Goal: Task Accomplishment & Management: Complete application form

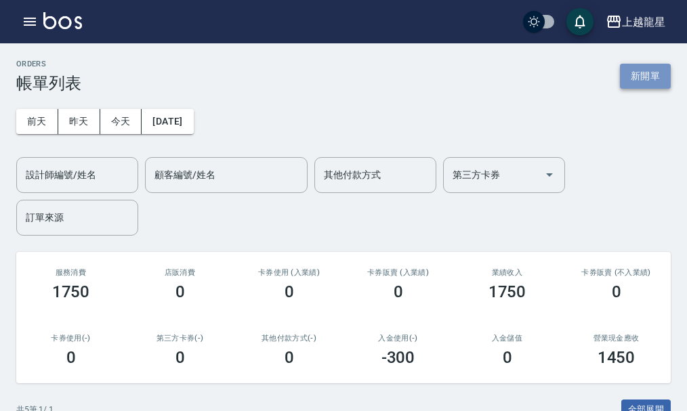
click at [666, 67] on button "新開單" at bounding box center [645, 76] width 51 height 25
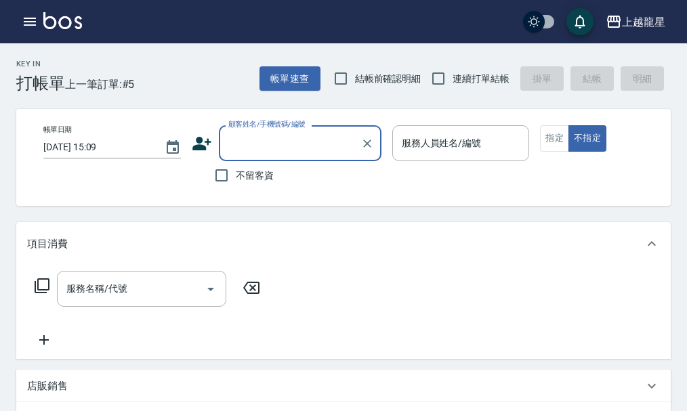
click at [285, 139] on input "顧客姓名/手機號碼/編號" at bounding box center [290, 143] width 130 height 24
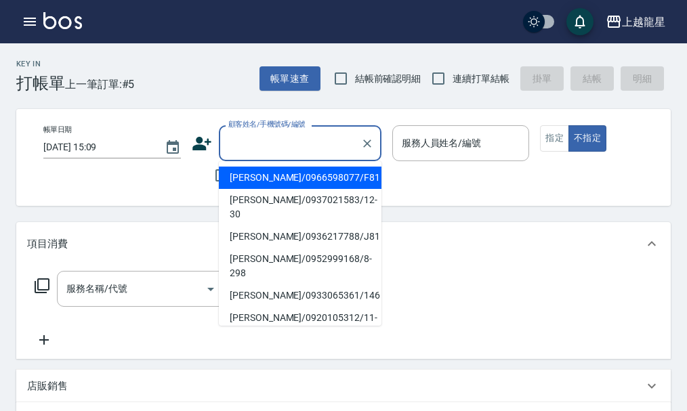
click at [205, 171] on div "不留客資" at bounding box center [287, 175] width 190 height 28
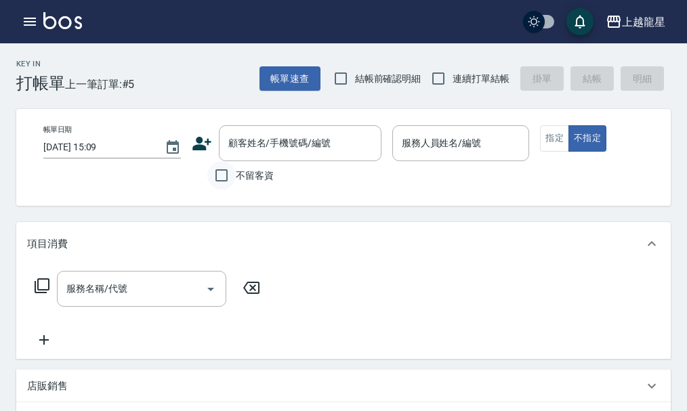
click at [219, 169] on input "不留客資" at bounding box center [221, 175] width 28 height 28
checkbox input "true"
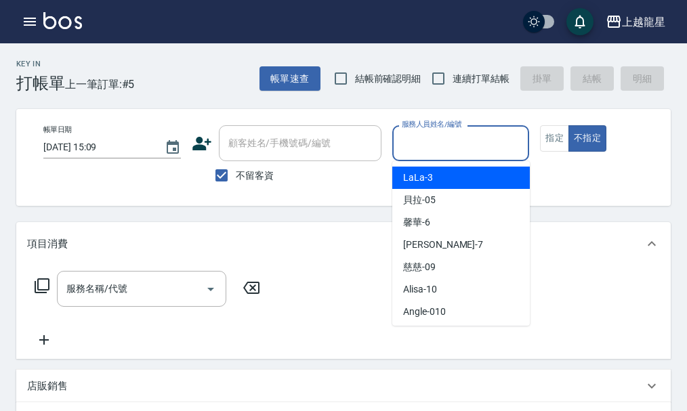
click at [434, 144] on input "服務人員姓名/編號" at bounding box center [460, 143] width 125 height 24
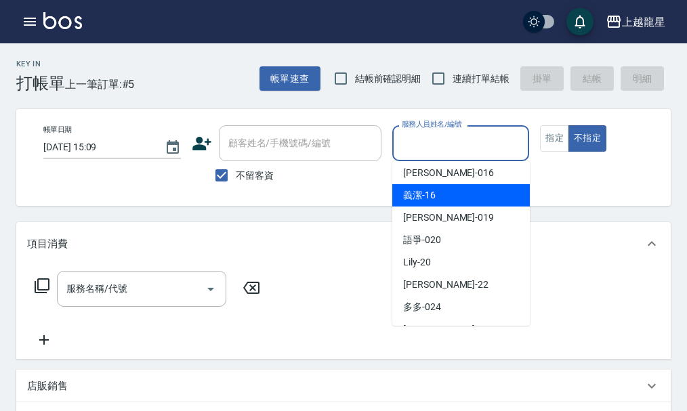
scroll to position [271, 0]
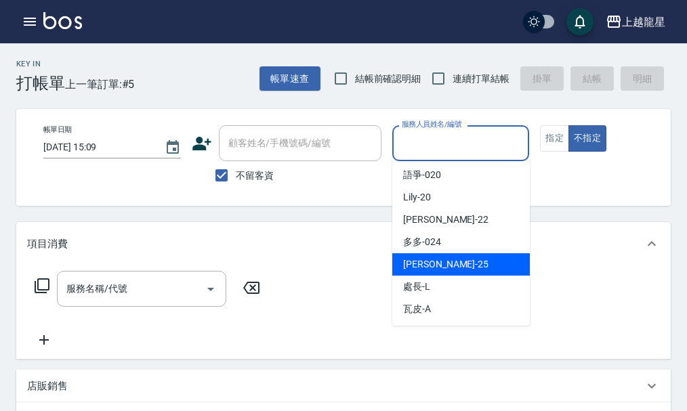
click at [432, 265] on span "淑雲 -25" at bounding box center [445, 264] width 85 height 14
type input "淑雲-25"
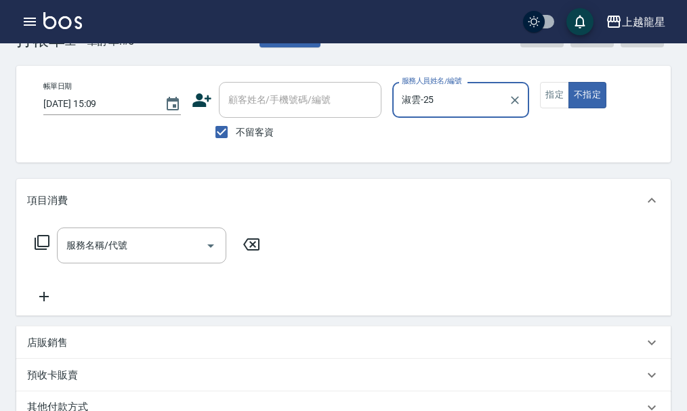
scroll to position [68, 0]
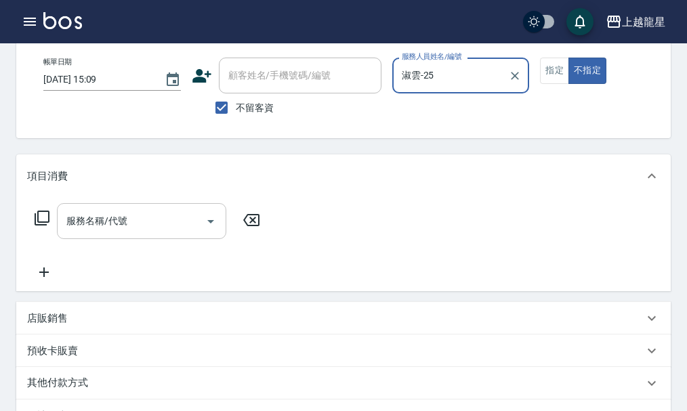
click at [132, 233] on input "服務名稱/代號" at bounding box center [131, 221] width 137 height 24
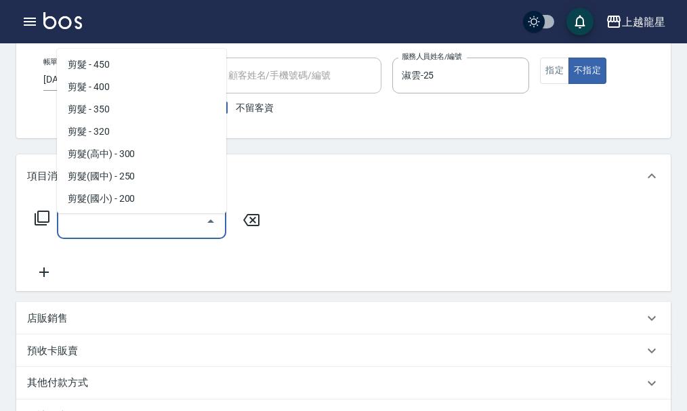
scroll to position [203, 0]
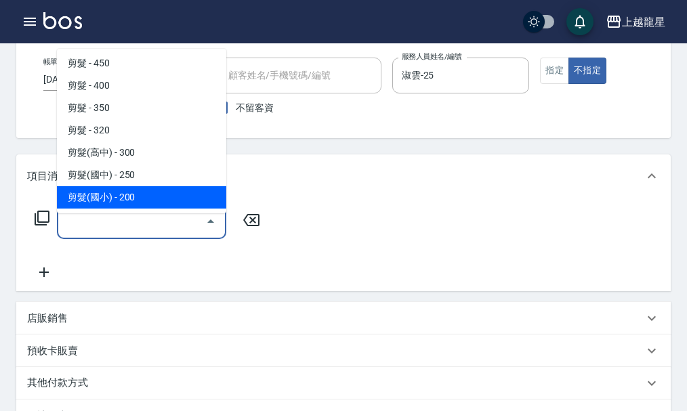
click at [45, 239] on div "服務名稱/代號 服務名稱/代號" at bounding box center [147, 221] width 241 height 36
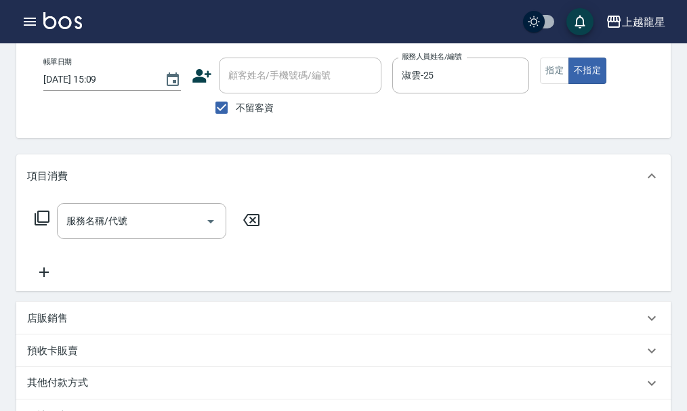
click at [45, 226] on icon at bounding box center [42, 218] width 16 height 16
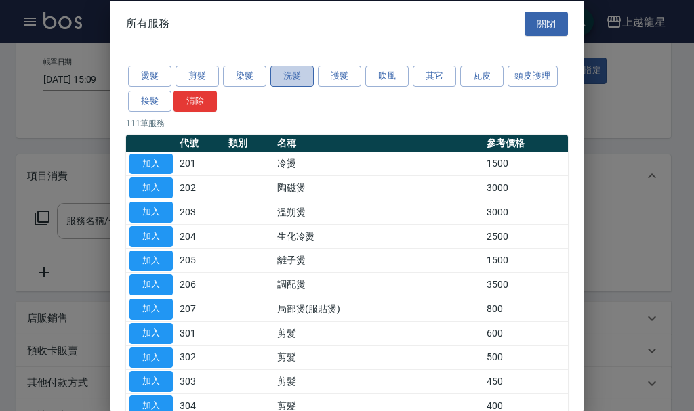
click at [276, 83] on button "洗髮" at bounding box center [291, 76] width 43 height 21
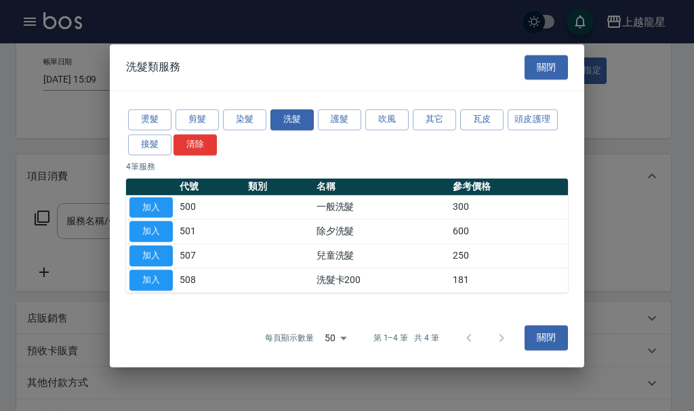
click at [528, 103] on div "燙髮 剪髮 染髮 洗髮 護髮 吹風 其它 瓦皮 頭皮護理 接髮 清除 4 筆服務 代號 類別 名稱 參考價格 加入 500 一般洗髮 300 加入 501 除…" at bounding box center [347, 200] width 474 height 218
click at [518, 118] on button "頭皮護理" at bounding box center [532, 119] width 50 height 21
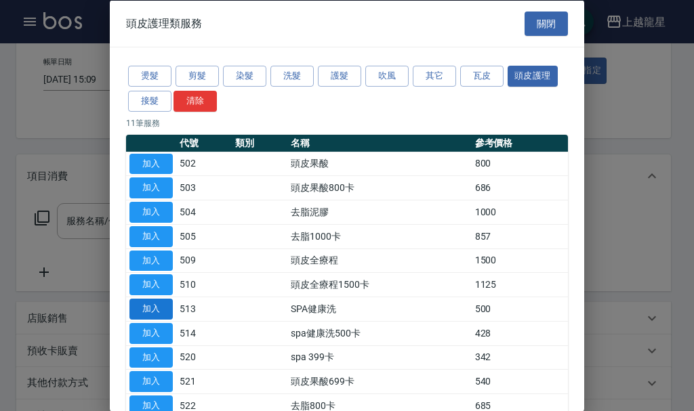
click at [163, 302] on button "加入" at bounding box center [150, 309] width 43 height 21
type input "SPA健康洗(513)"
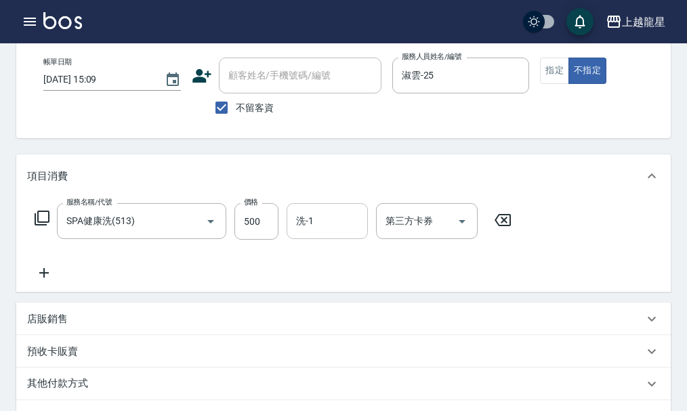
click at [317, 225] on input "洗-1" at bounding box center [327, 221] width 69 height 24
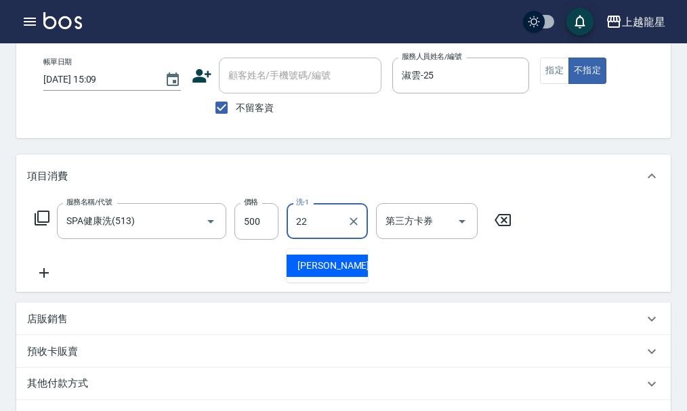
type input "[PERSON_NAME]-22"
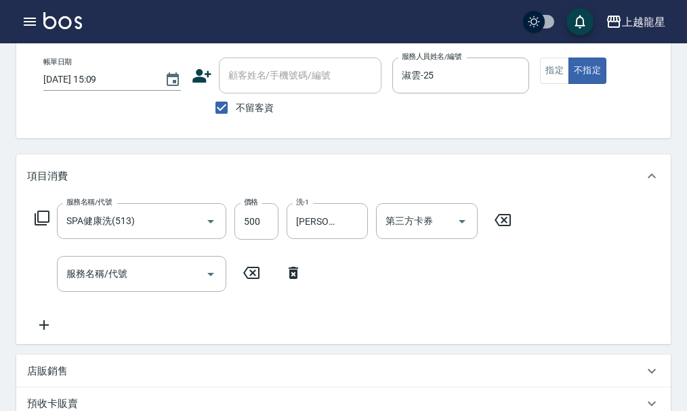
click at [45, 226] on icon at bounding box center [42, 218] width 16 height 16
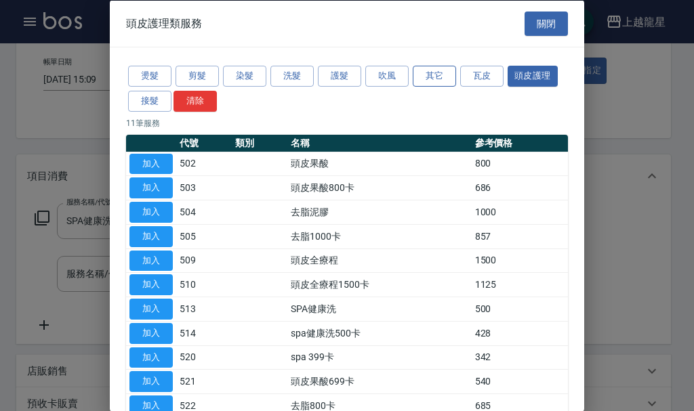
click at [437, 77] on button "其它" at bounding box center [434, 76] width 43 height 21
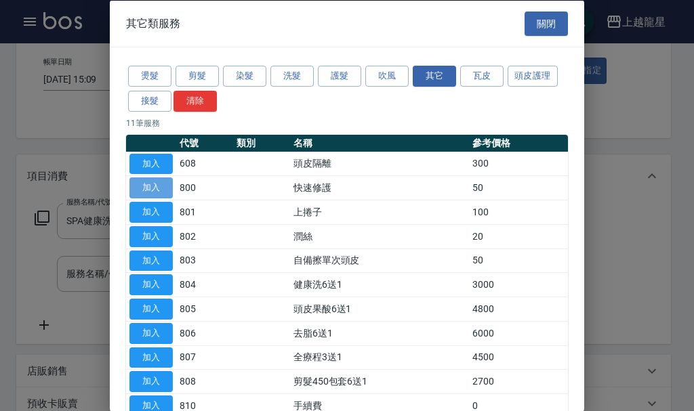
click at [146, 182] on button "加入" at bounding box center [150, 187] width 43 height 21
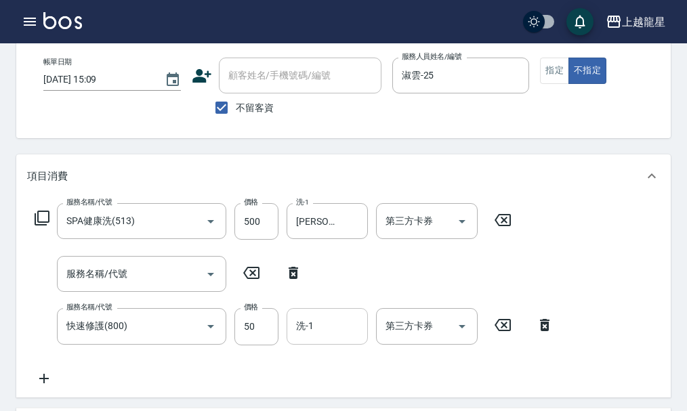
click at [351, 335] on input "洗-1" at bounding box center [327, 326] width 69 height 24
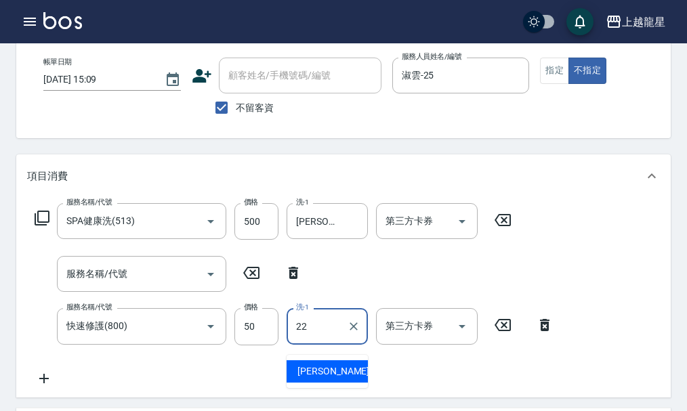
type input "[PERSON_NAME]-22"
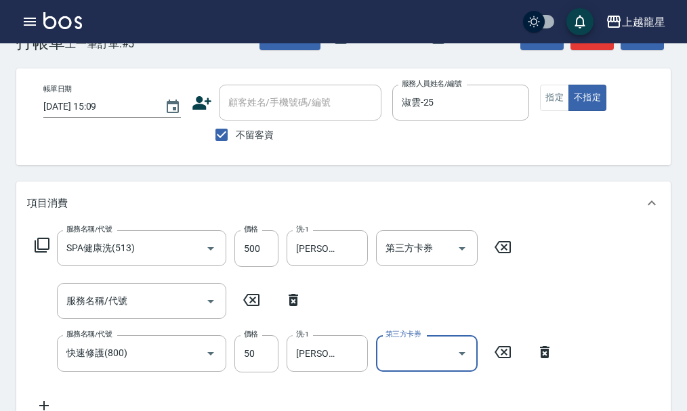
scroll to position [0, 0]
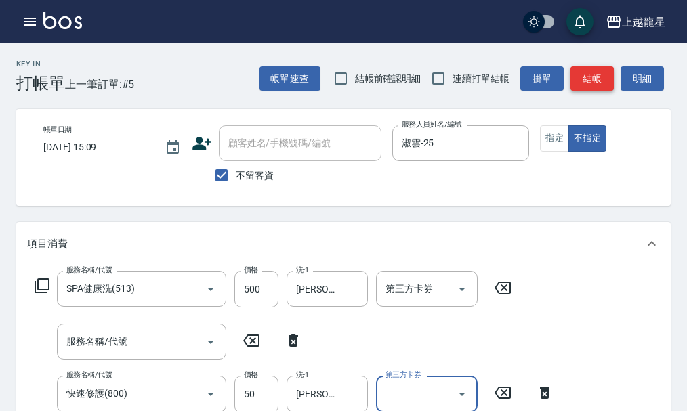
click at [589, 77] on button "結帳" at bounding box center [591, 78] width 43 height 25
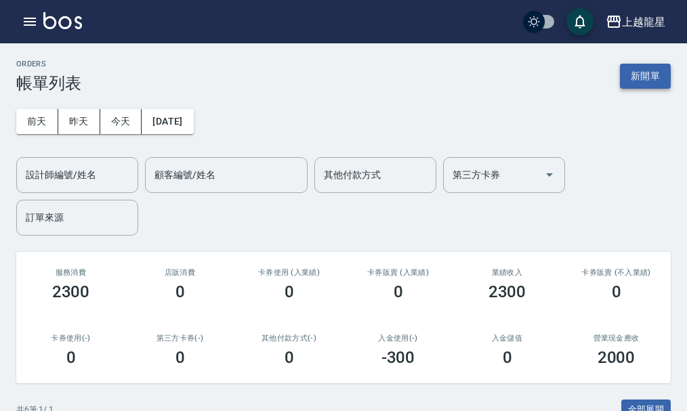
click at [636, 69] on button "新開單" at bounding box center [645, 76] width 51 height 25
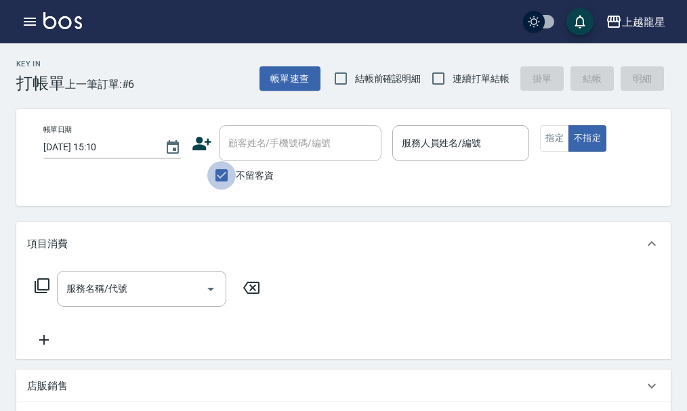
click at [232, 170] on input "不留客資" at bounding box center [221, 175] width 28 height 28
checkbox input "false"
click at [240, 139] on input "顧客姓名/手機號碼/編號" at bounding box center [290, 143] width 130 height 24
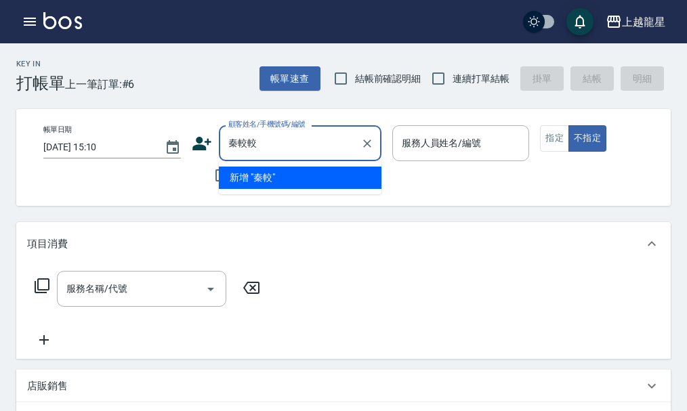
click at [267, 155] on input "秦較較" at bounding box center [290, 143] width 130 height 24
click at [264, 187] on li "秦教文/0933898948/5-3" at bounding box center [300, 178] width 163 height 22
type input "秦教文/0933898948/5-3"
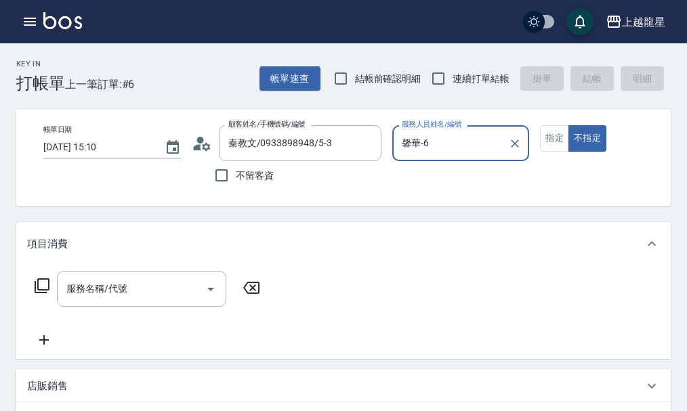
type input "馨華-6"
click at [545, 142] on button "指定" at bounding box center [554, 138] width 29 height 26
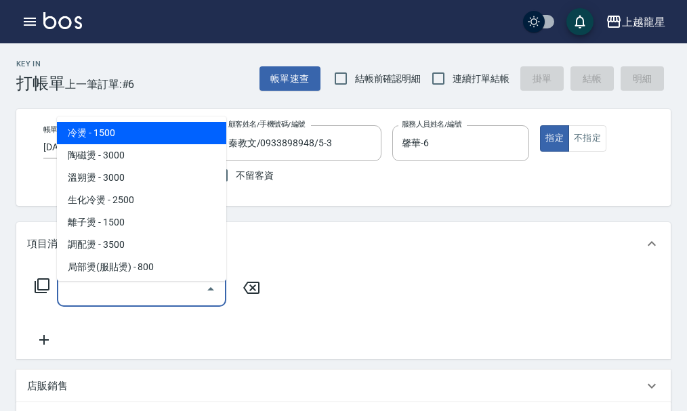
click at [67, 301] on input "服務名稱/代號" at bounding box center [131, 289] width 137 height 24
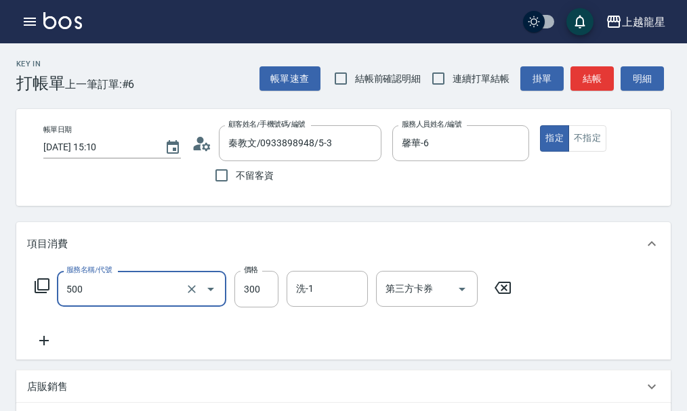
type input "一般洗髮(500)"
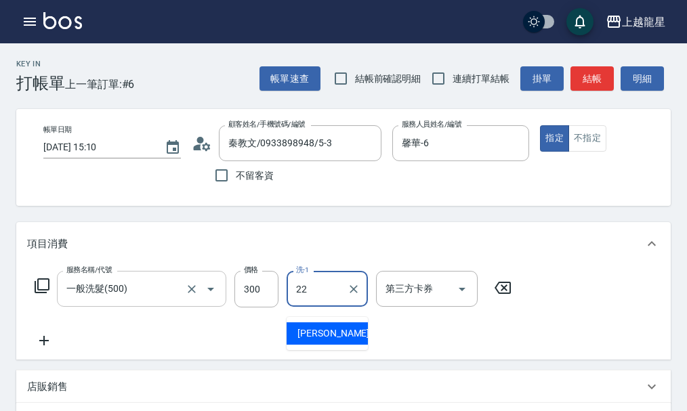
type input "[PERSON_NAME]-22"
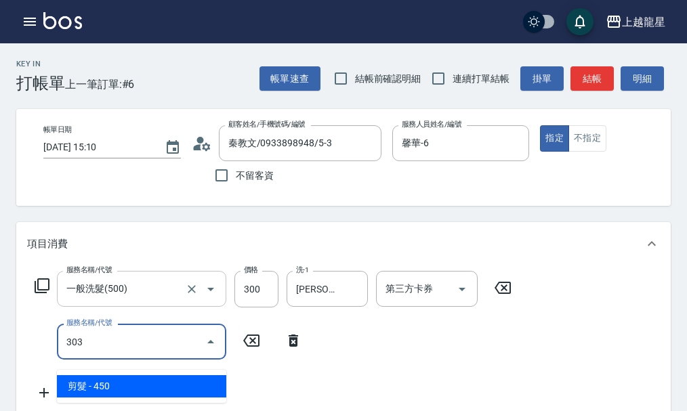
type input "剪髮(303)"
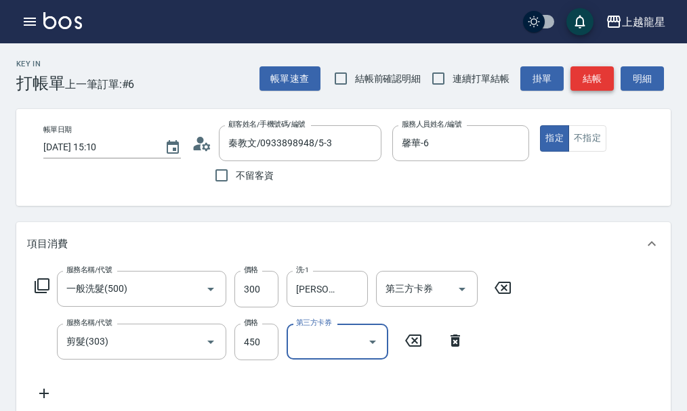
click at [599, 83] on button "結帳" at bounding box center [591, 78] width 43 height 25
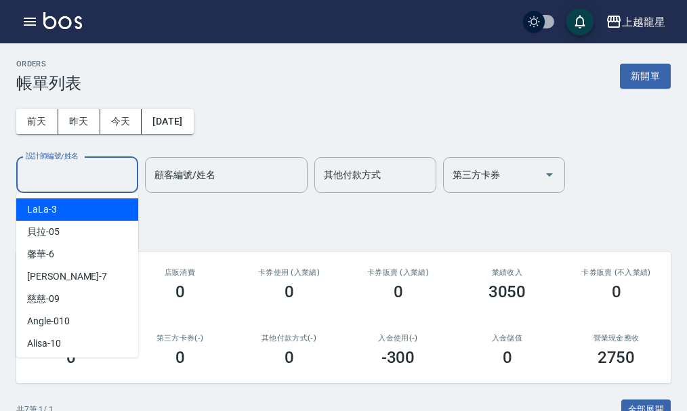
click at [27, 166] on div "設計師編號/姓名 設計師編號/姓名" at bounding box center [77, 175] width 122 height 36
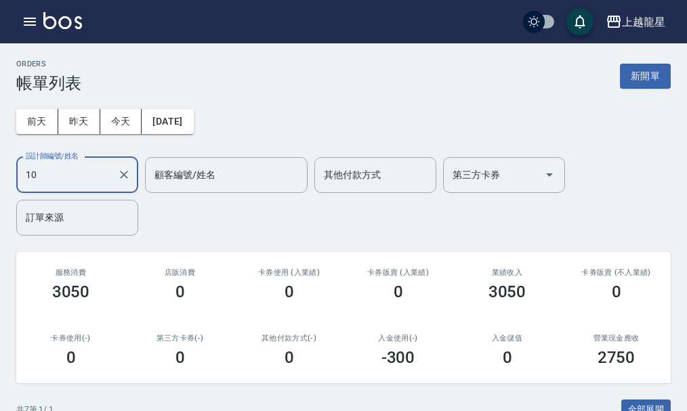
type input "Alisa-10"
click at [117, 173] on icon "Clear" at bounding box center [124, 175] width 14 height 14
click at [628, 79] on button "新開單" at bounding box center [645, 76] width 51 height 25
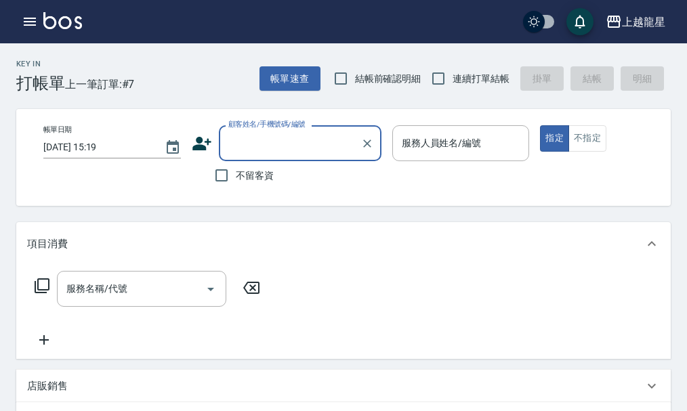
type input "ㄌ"
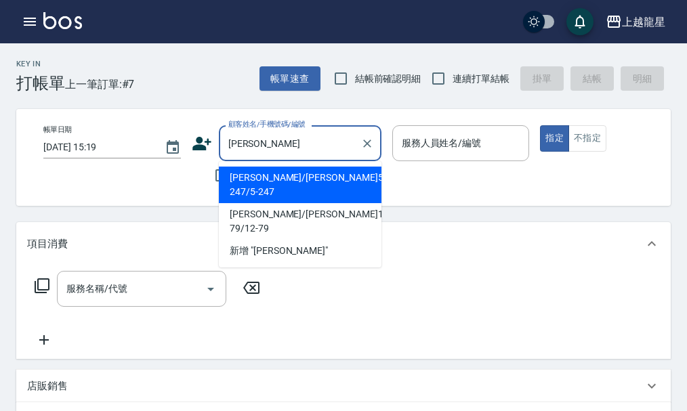
click at [308, 181] on li "[PERSON_NAME]/[PERSON_NAME]5-247/5-247" at bounding box center [300, 185] width 163 height 37
type input "[PERSON_NAME]/[PERSON_NAME]5-247/5-247"
type input "Alisa-10"
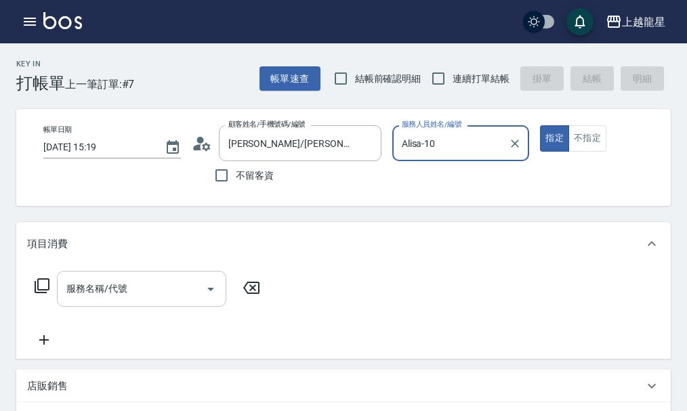
click at [187, 301] on input "服務名稱/代號" at bounding box center [131, 289] width 137 height 24
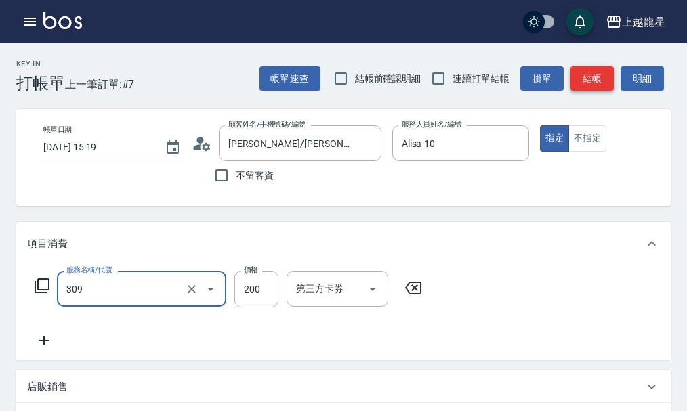
type input "剪髮(國小)(309)"
click at [600, 81] on button "結帳" at bounding box center [591, 78] width 43 height 25
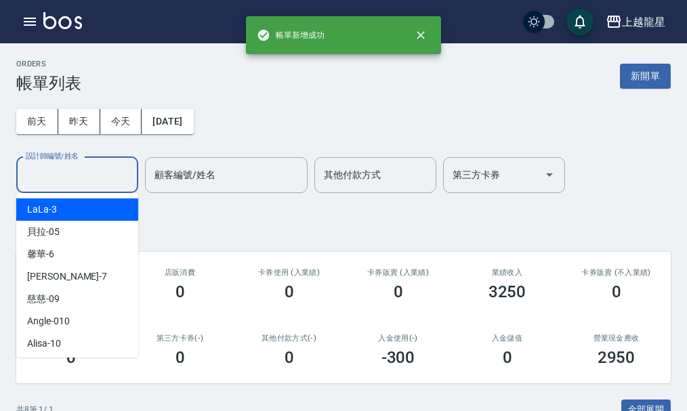
click at [94, 167] on input "設計師編號/姓名" at bounding box center [77, 175] width 110 height 24
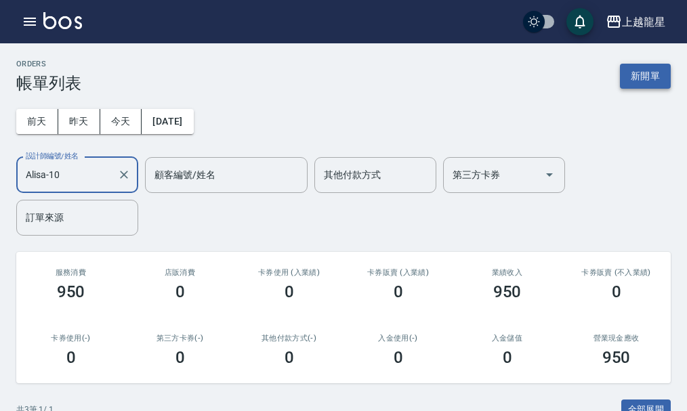
type input "Alisa-10"
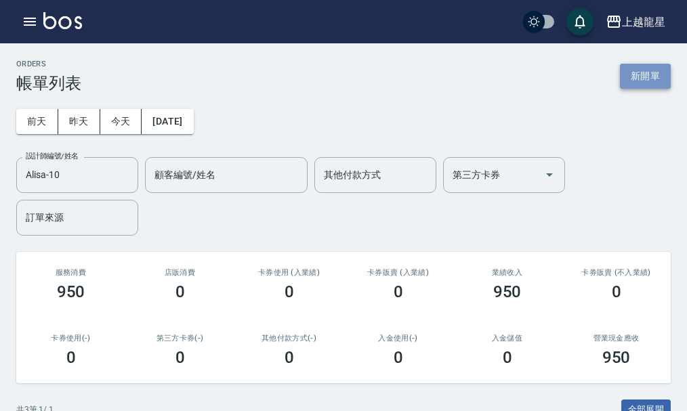
click at [650, 70] on button "新開單" at bounding box center [645, 76] width 51 height 25
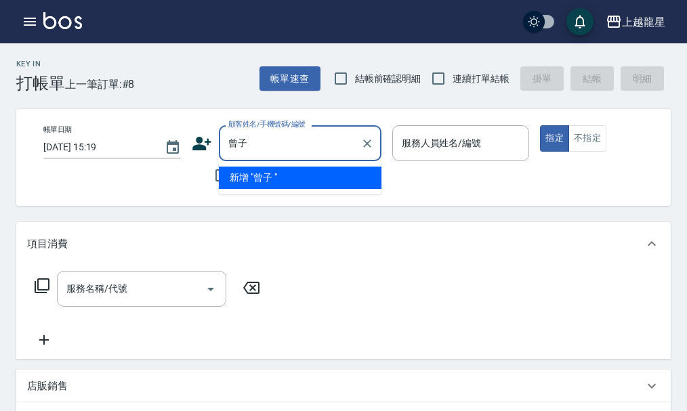
type input "曾子"
